Goal: Task Accomplishment & Management: Manage account settings

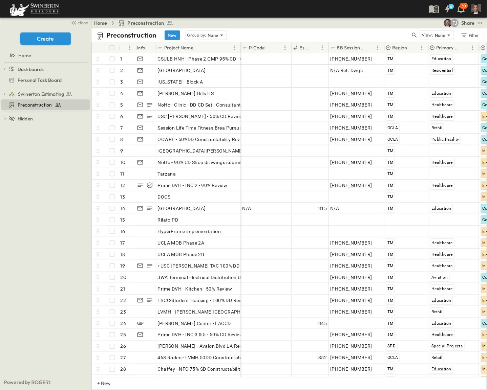
click at [478, 9] on img "button" at bounding box center [476, 9] width 10 height 10
click at [419, 27] on img at bounding box center [411, 34] width 15 height 15
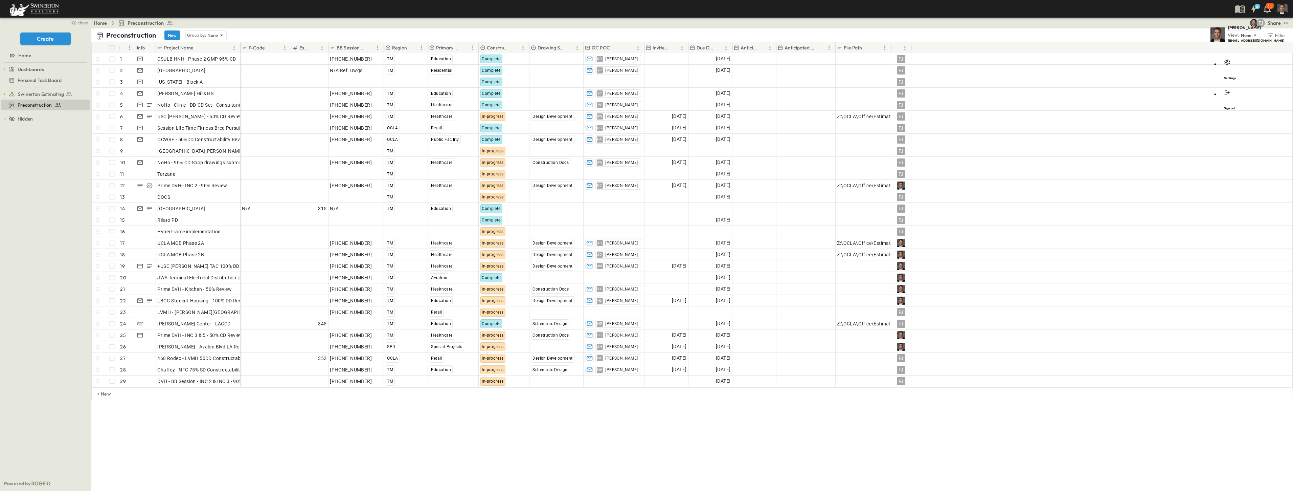
click at [486, 27] on img at bounding box center [1218, 34] width 15 height 15
click at [486, 26] on h5 "[PERSON_NAME]" at bounding box center [1256, 28] width 57 height 6
click at [486, 7] on img "button" at bounding box center [1283, 9] width 10 height 10
click at [486, 60] on icon at bounding box center [1227, 63] width 5 height 6
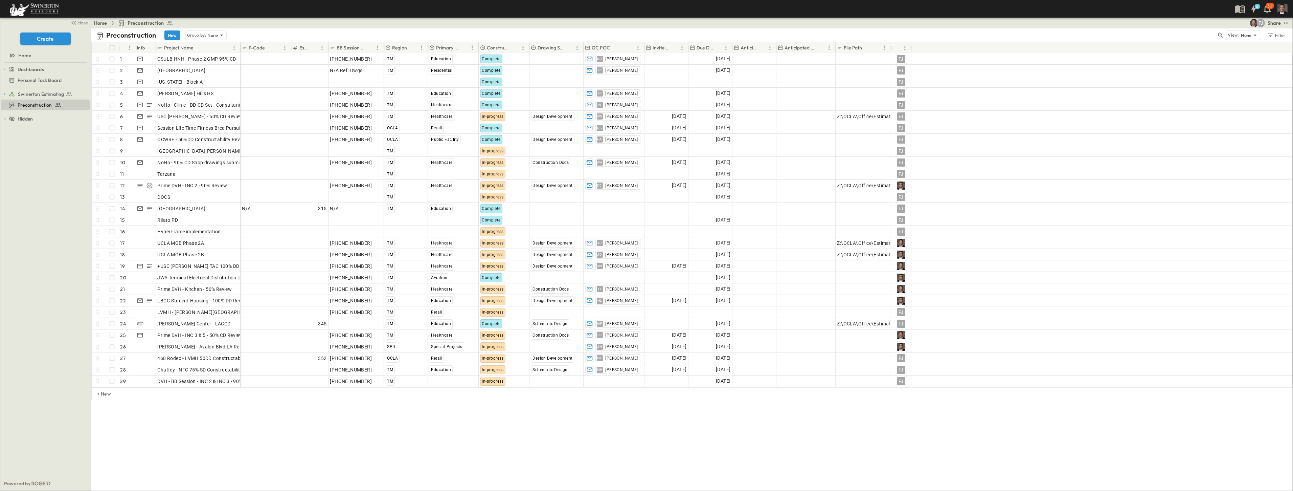
click at [224, 61] on p "Upload Photo" at bounding box center [208, 58] width 32 height 6
